Goal: Task Accomplishment & Management: Manage account settings

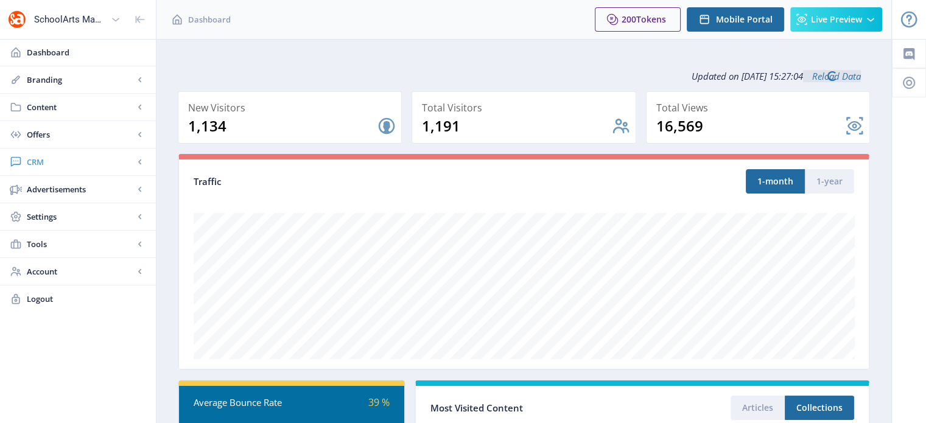
click at [46, 158] on span "CRM" at bounding box center [80, 162] width 107 height 12
click at [55, 184] on span "Readers" at bounding box center [91, 189] width 105 height 12
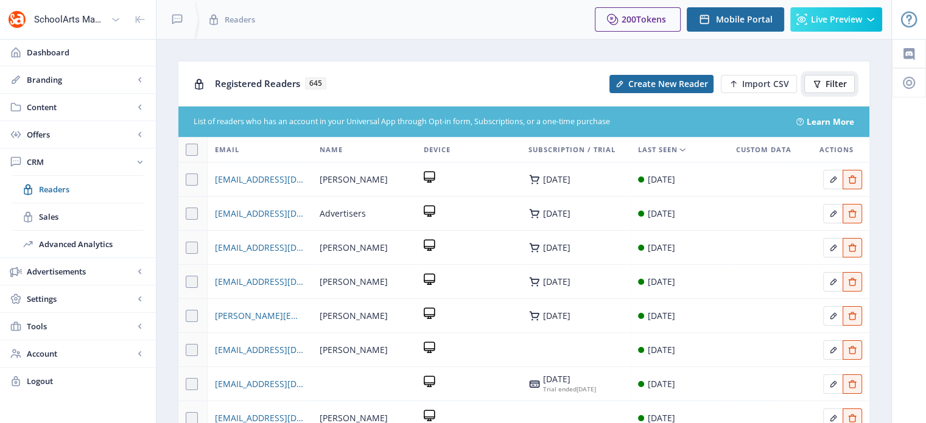
click at [831, 83] on span "Filter" at bounding box center [836, 84] width 21 height 10
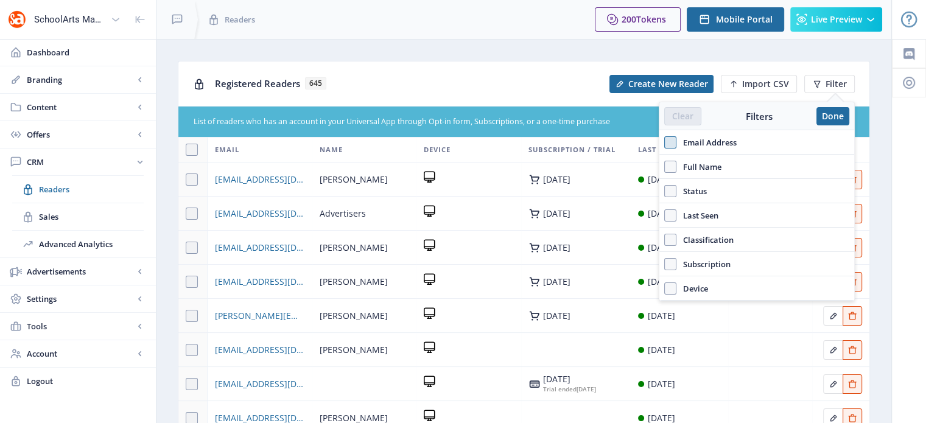
click at [676, 142] on span at bounding box center [670, 142] width 12 height 12
click at [665, 143] on input "Email Address" at bounding box center [664, 143] width 1 height 1
checkbox input "true"
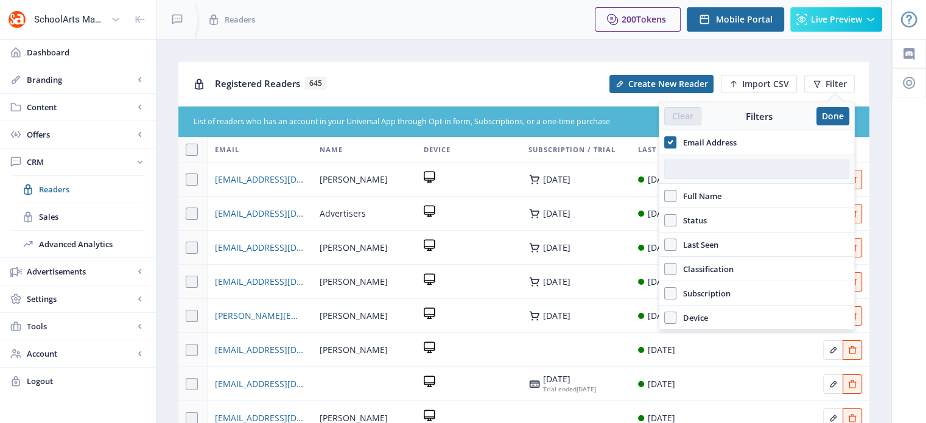
click at [701, 163] on input "text" at bounding box center [756, 169] width 185 height 19
paste input "[PERSON_NAME][EMAIL_ADDRESS][PERSON_NAME][DOMAIN_NAME]"
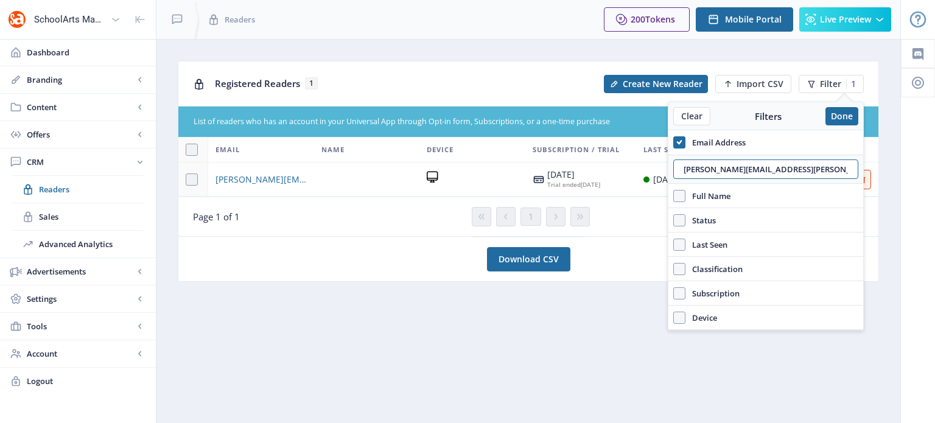
type input "[PERSON_NAME][EMAIL_ADDRESS][PERSON_NAME][DOMAIN_NAME]"
click at [481, 158] on th "Device" at bounding box center [473, 150] width 106 height 25
click at [855, 114] on button "Done" at bounding box center [842, 116] width 33 height 18
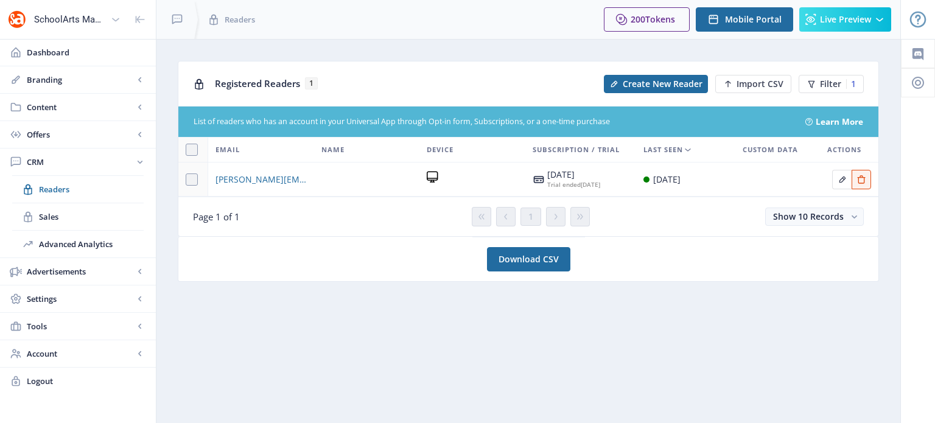
click at [855, 114] on div "List of readers who has an account in your Universal App through Opt-in form, S…" at bounding box center [528, 122] width 700 height 30
click at [235, 180] on span "[PERSON_NAME][EMAIL_ADDRESS][PERSON_NAME][DOMAIN_NAME]" at bounding box center [261, 179] width 91 height 15
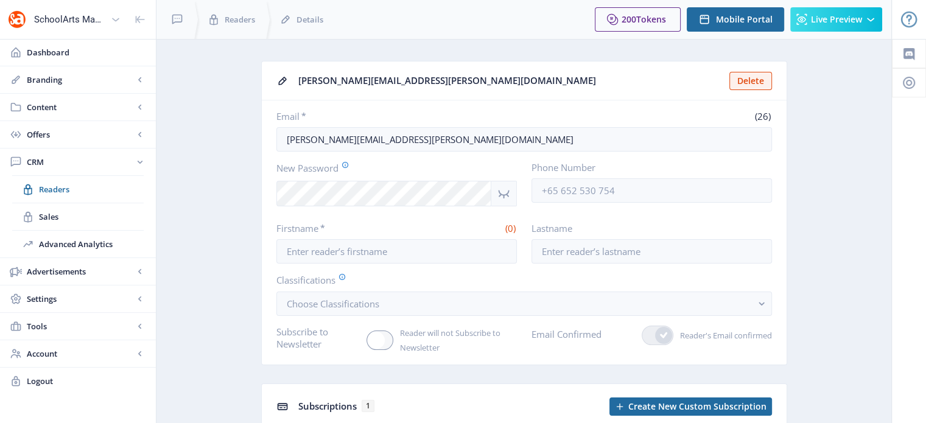
scroll to position [146, 0]
